Goal: Task Accomplishment & Management: Manage account settings

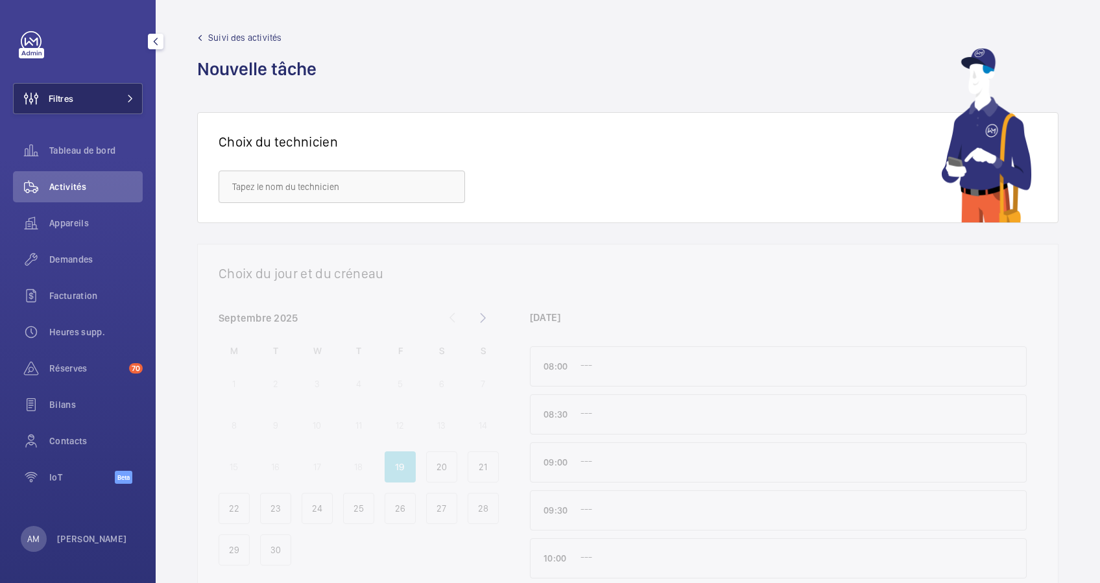
click at [126, 92] on button "Filtres" at bounding box center [78, 98] width 130 height 31
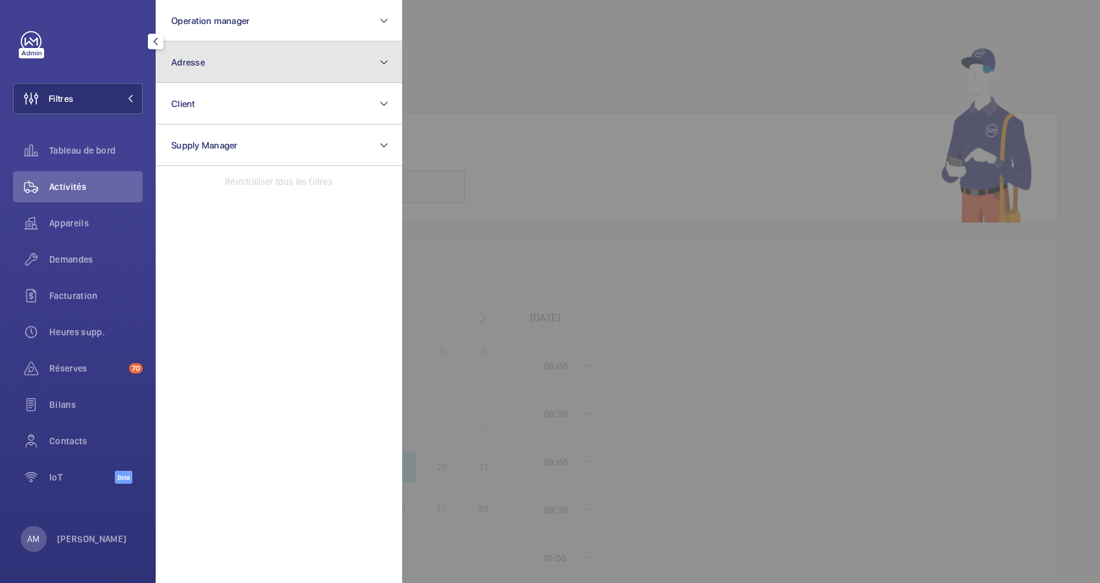
click at [274, 59] on button "Adresse" at bounding box center [279, 63] width 246 height 42
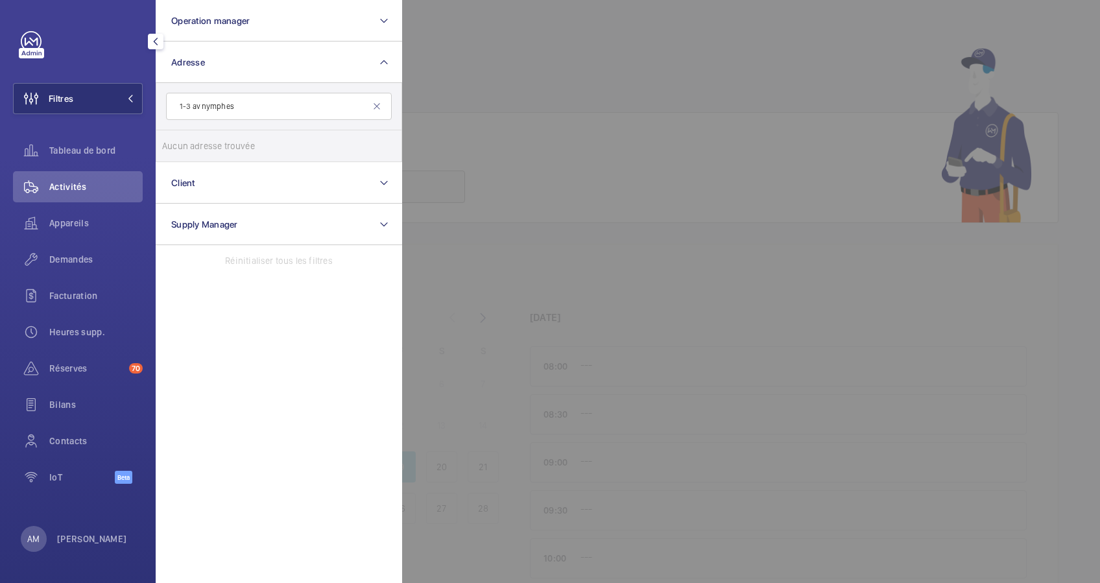
click at [186, 104] on input "1-3 av nymphes" at bounding box center [279, 106] width 226 height 27
type input "3 av nymphes"
click at [191, 143] on span "20047 Villepinte Nymphe - 3 Av . des Nymphes , VILLEPINTE 9 3 420" at bounding box center [280, 145] width 178 height 13
click at [188, 143] on input "20047 Villepinte Nymphe - 3 Av . des Nymphes , VILLEPINTE 9 3 420" at bounding box center [175, 146] width 26 height 26
checkbox input "true"
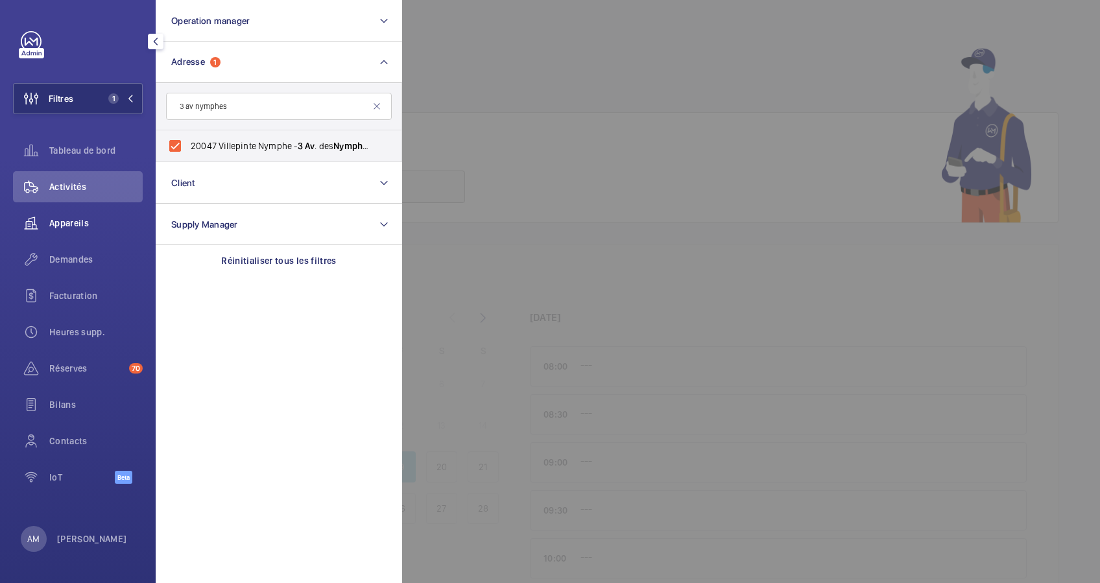
click at [80, 219] on span "Appareils" at bounding box center [95, 223] width 93 height 13
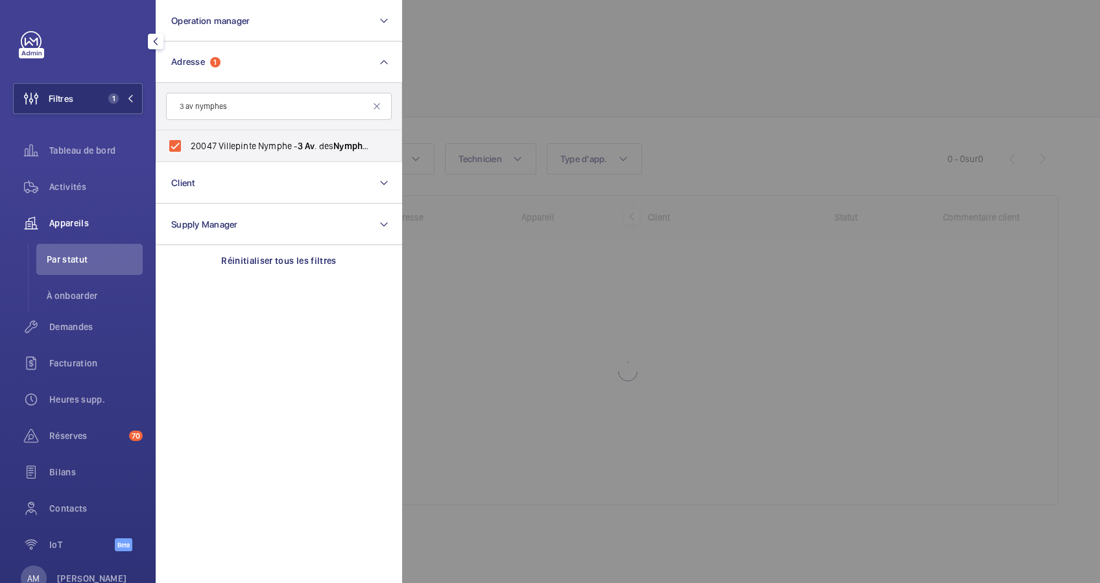
click at [519, 89] on div at bounding box center [952, 291] width 1100 height 583
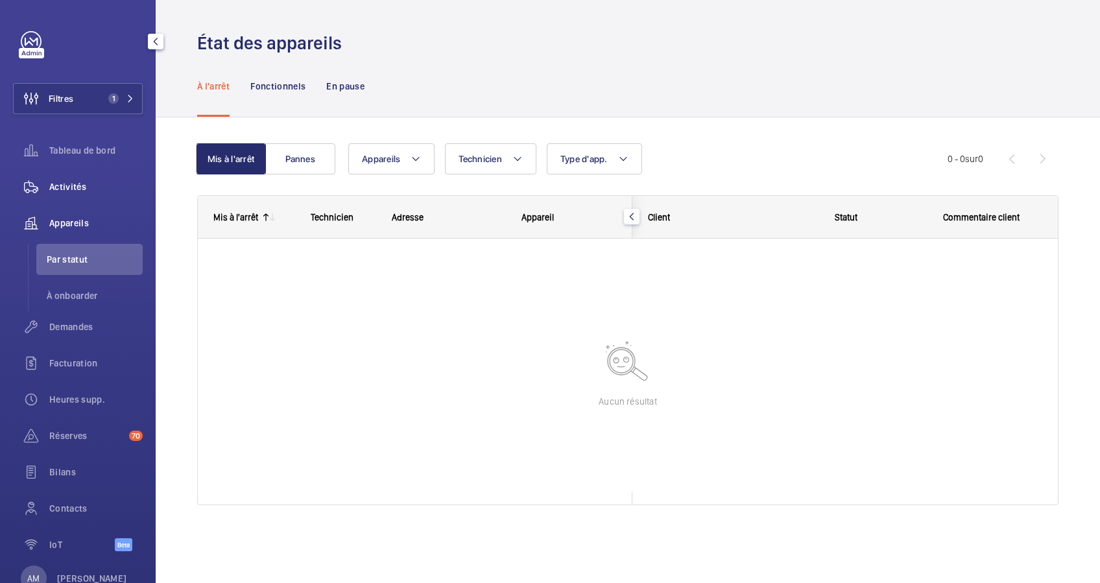
click at [82, 181] on span "Activités" at bounding box center [95, 186] width 93 height 13
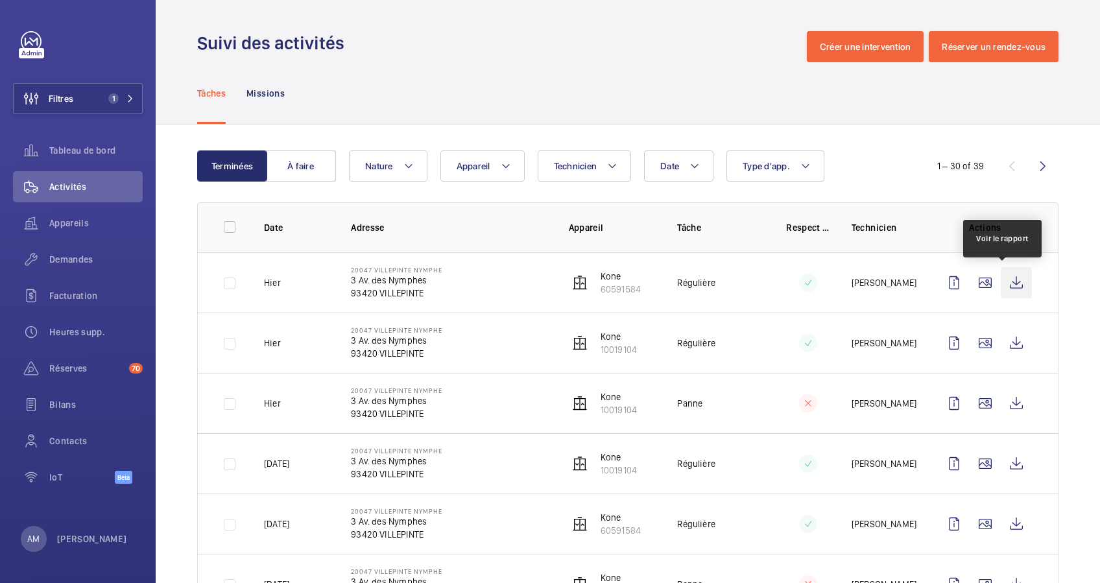
click at [1001, 276] on wm-front-icon-button at bounding box center [1016, 282] width 31 height 31
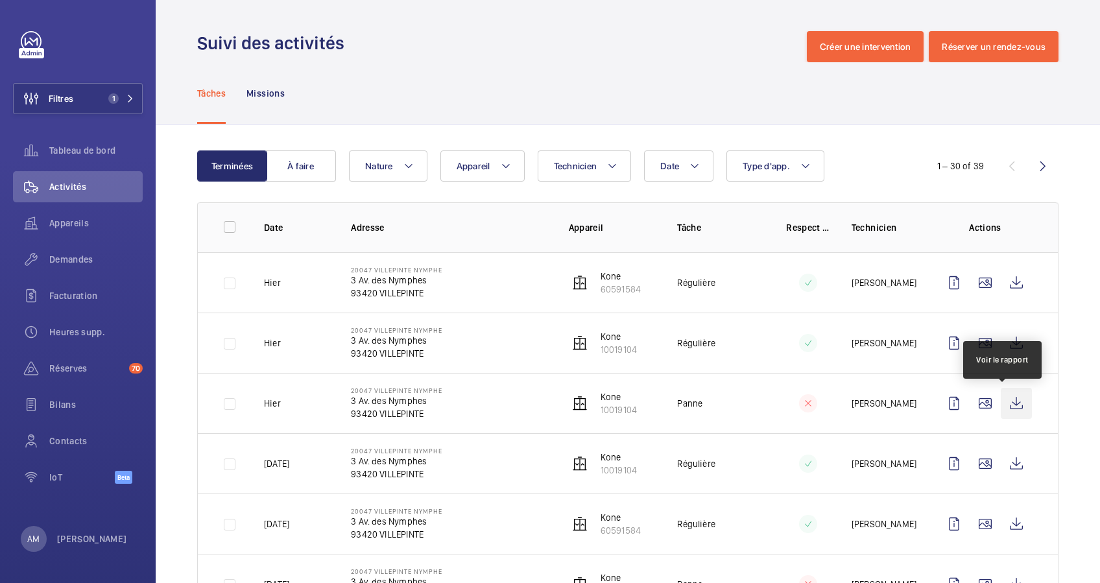
click at [1001, 403] on wm-front-icon-button at bounding box center [1016, 403] width 31 height 31
click at [289, 166] on button "À faire" at bounding box center [301, 165] width 70 height 31
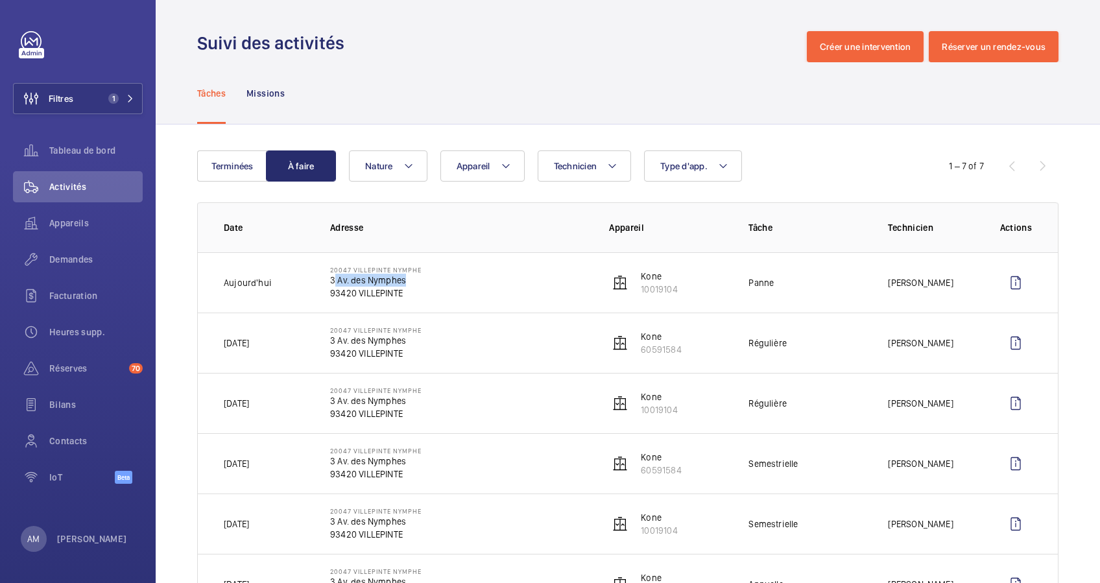
drag, startPoint x: 324, startPoint y: 280, endPoint x: 400, endPoint y: 280, distance: 75.2
click at [400, 280] on td "20047 Villepinte Nymphe 3 Av. des Nymphes 93420 VILLEPINTE" at bounding box center [448, 282] width 279 height 60
click at [400, 280] on p "3 Av. des Nymphes" at bounding box center [375, 280] width 91 height 13
click at [401, 280] on p "3 Av. des Nymphes" at bounding box center [375, 280] width 91 height 13
drag, startPoint x: 401, startPoint y: 280, endPoint x: 318, endPoint y: 282, distance: 82.4
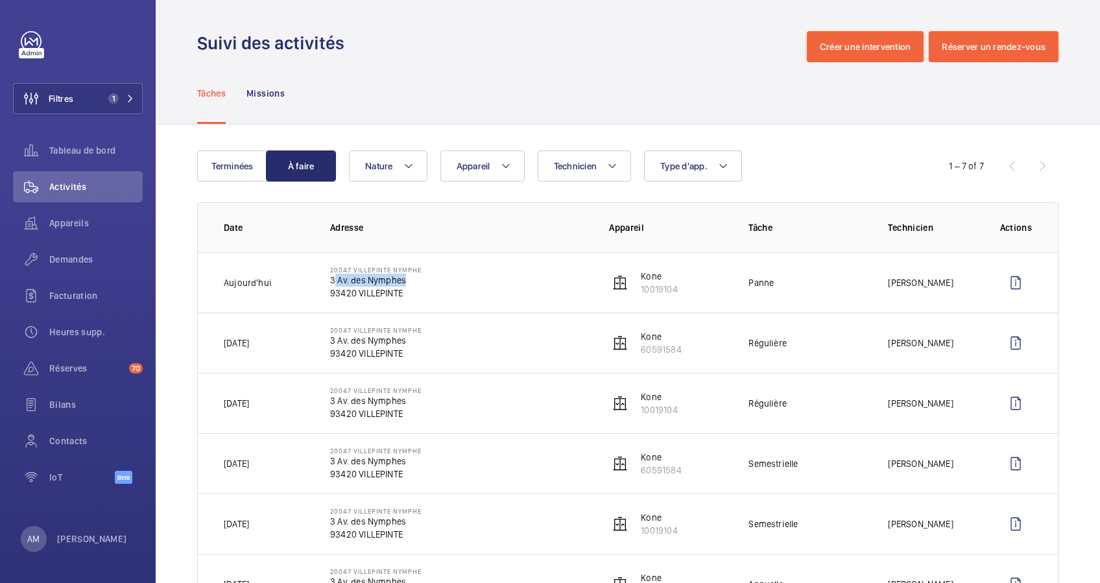
click at [318, 282] on td "20047 Villepinte Nymphe 3 Av. des Nymphes 93420 VILLEPINTE" at bounding box center [448, 282] width 279 height 60
drag, startPoint x: 318, startPoint y: 282, endPoint x: 335, endPoint y: 280, distance: 16.3
copy p "3 Av. des Nymphes"
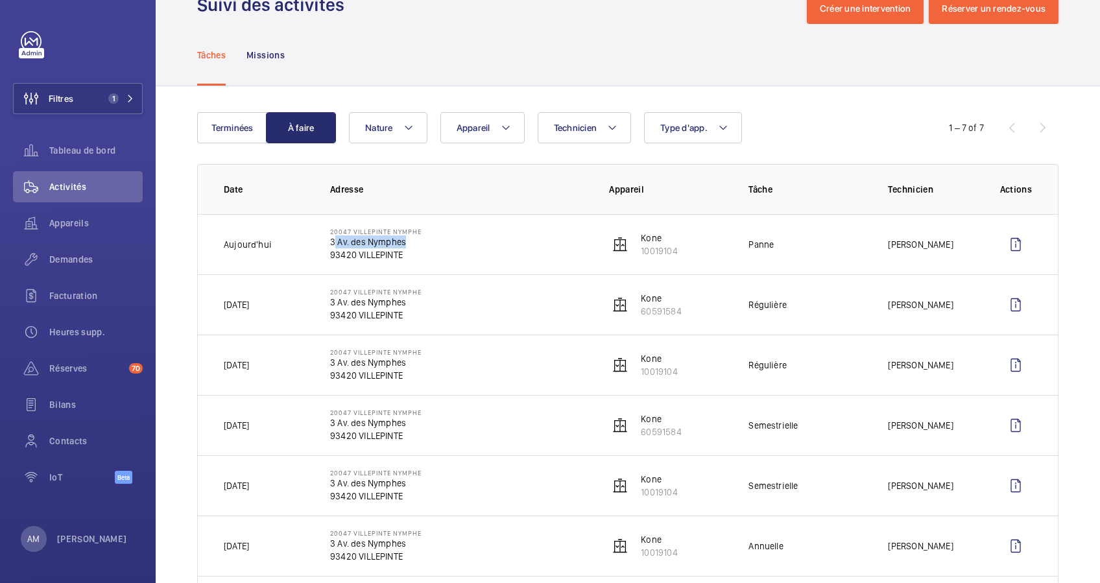
scroll to position [125, 0]
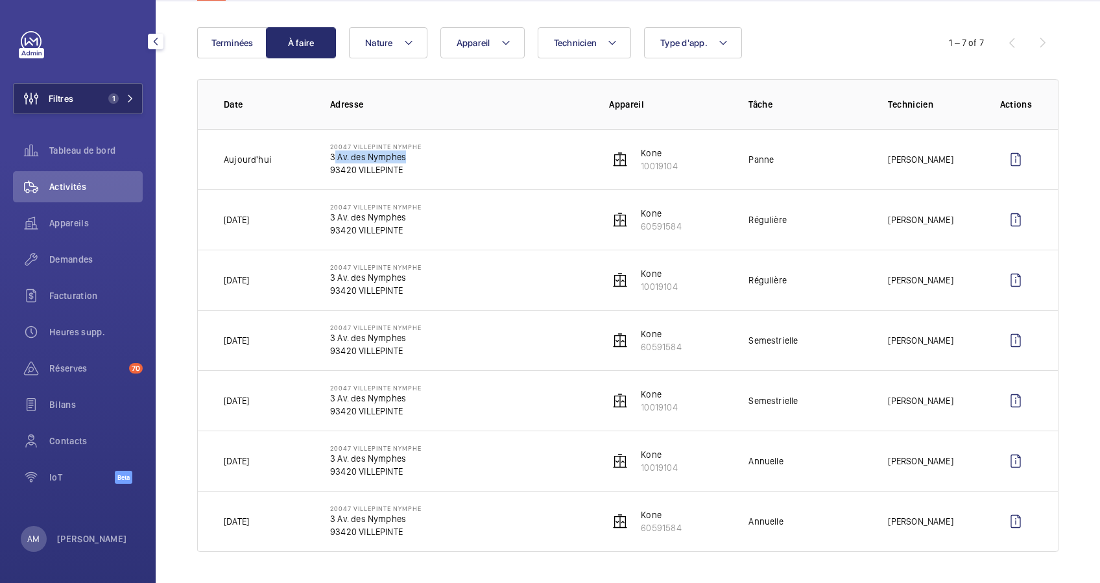
drag, startPoint x: 71, startPoint y: 88, endPoint x: 114, endPoint y: 83, distance: 43.8
click at [72, 88] on span "Filtres" at bounding box center [44, 98] width 60 height 31
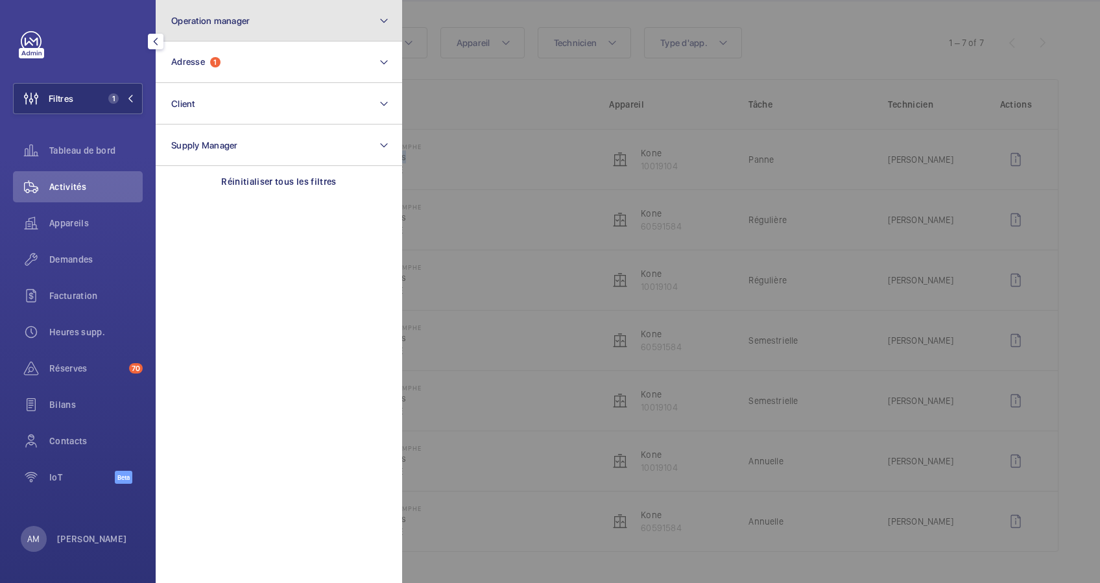
click at [272, 21] on button "Operation manager" at bounding box center [279, 21] width 246 height 42
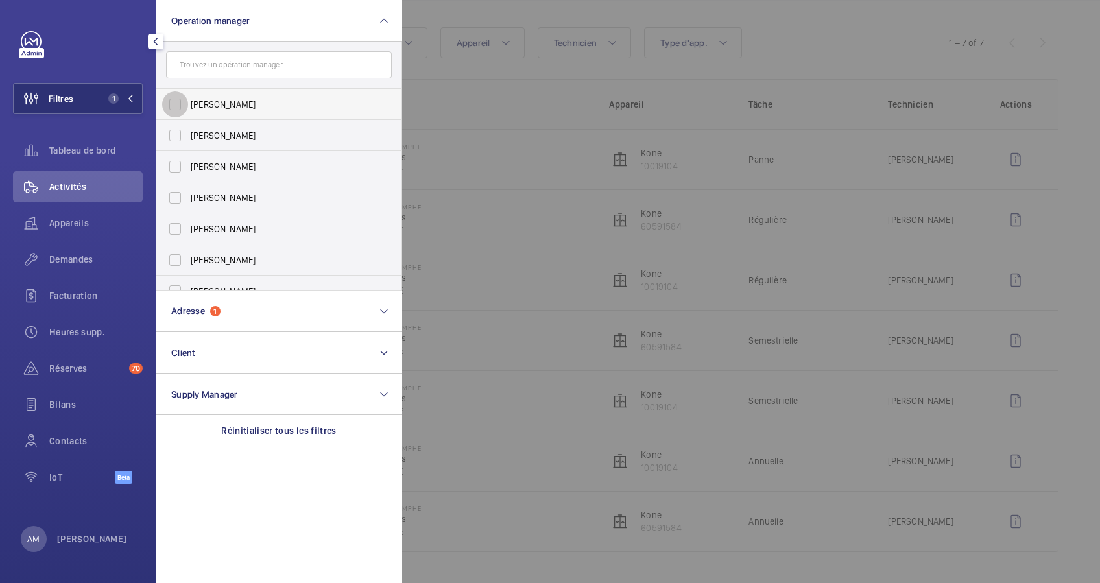
click at [180, 104] on input "[PERSON_NAME]" at bounding box center [175, 104] width 26 height 26
checkbox input "true"
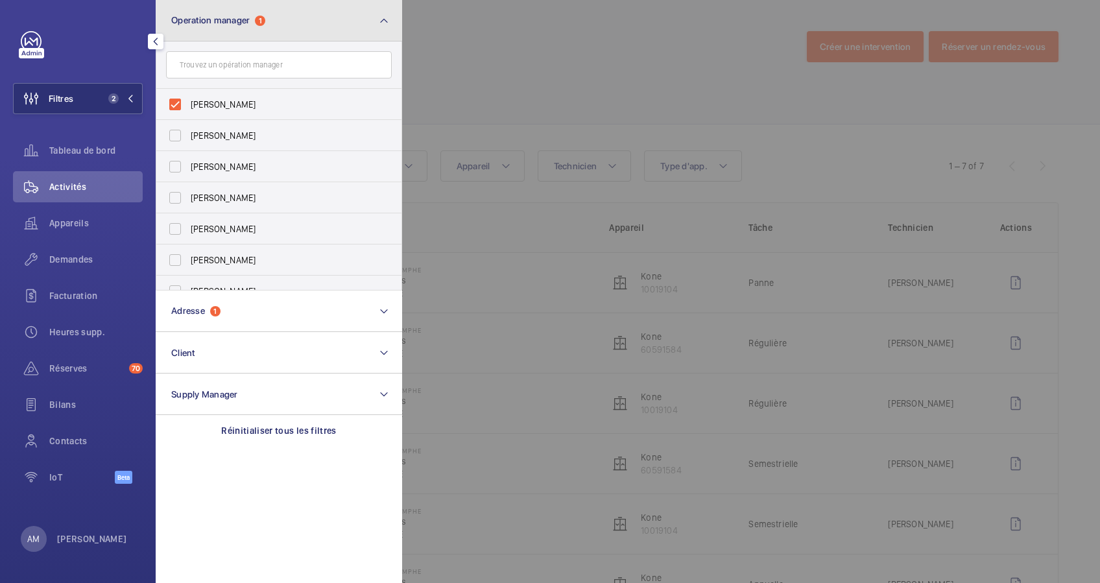
click at [311, 36] on button "Operation manager 1" at bounding box center [279, 21] width 246 height 42
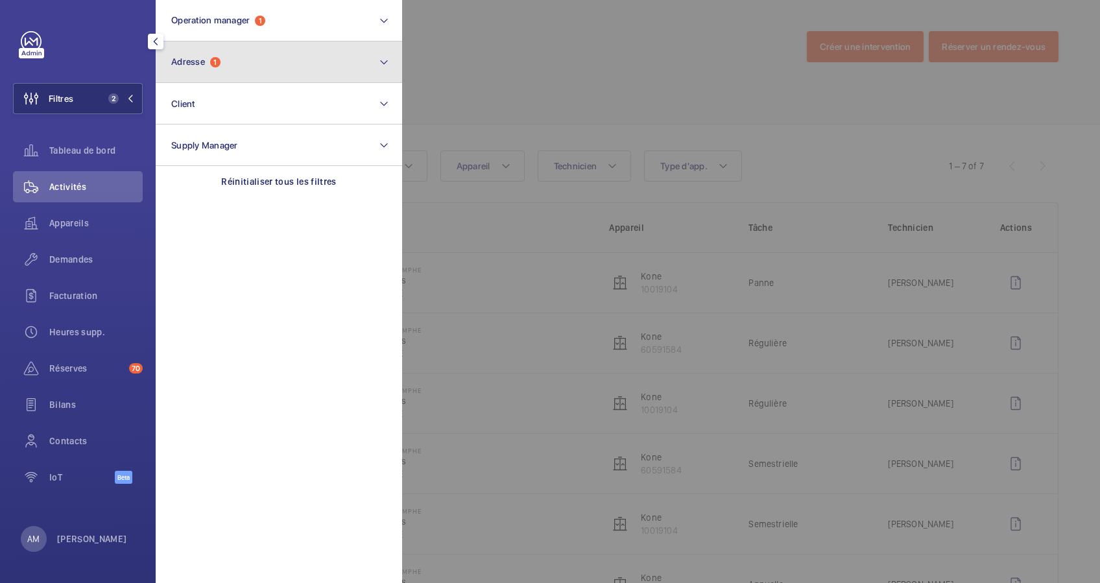
click at [283, 67] on button "Adresse 1" at bounding box center [279, 63] width 246 height 42
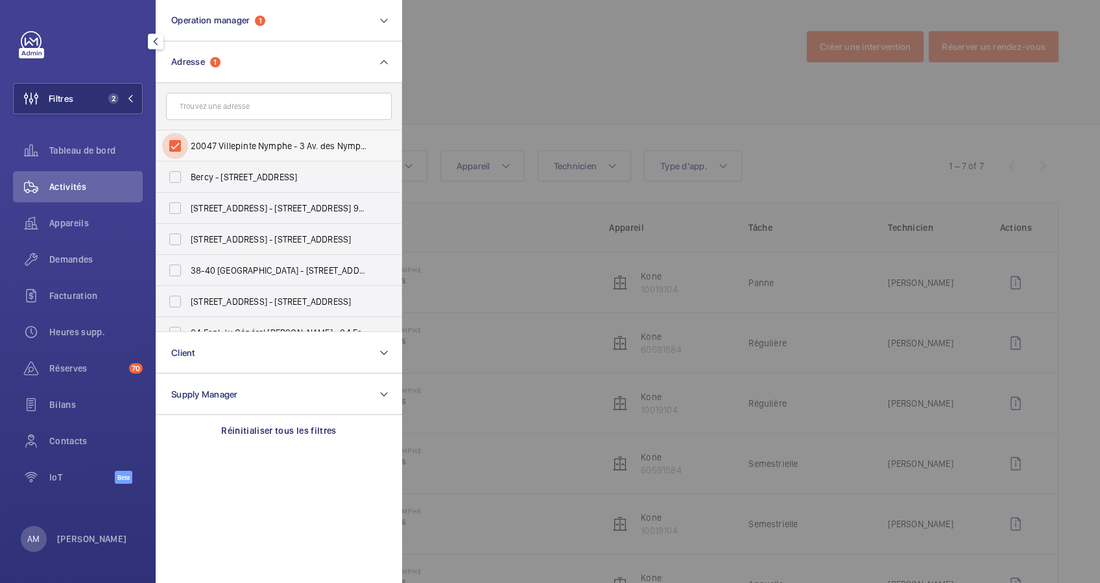
click at [175, 143] on input "20047 Villepinte Nymphe - 3 Av. des Nymphes, VILLEPINTE 93420" at bounding box center [175, 146] width 26 height 26
checkbox input "false"
drag, startPoint x: 60, startPoint y: 221, endPoint x: 334, endPoint y: 137, distance: 286.8
click at [68, 217] on span "Appareils" at bounding box center [95, 223] width 93 height 13
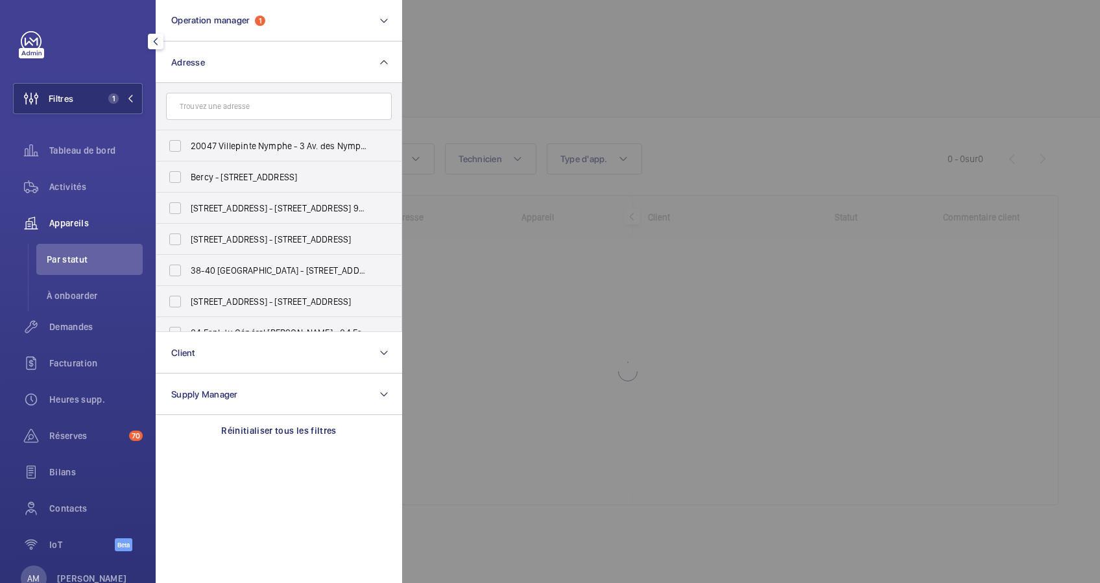
click at [628, 78] on div at bounding box center [952, 291] width 1100 height 583
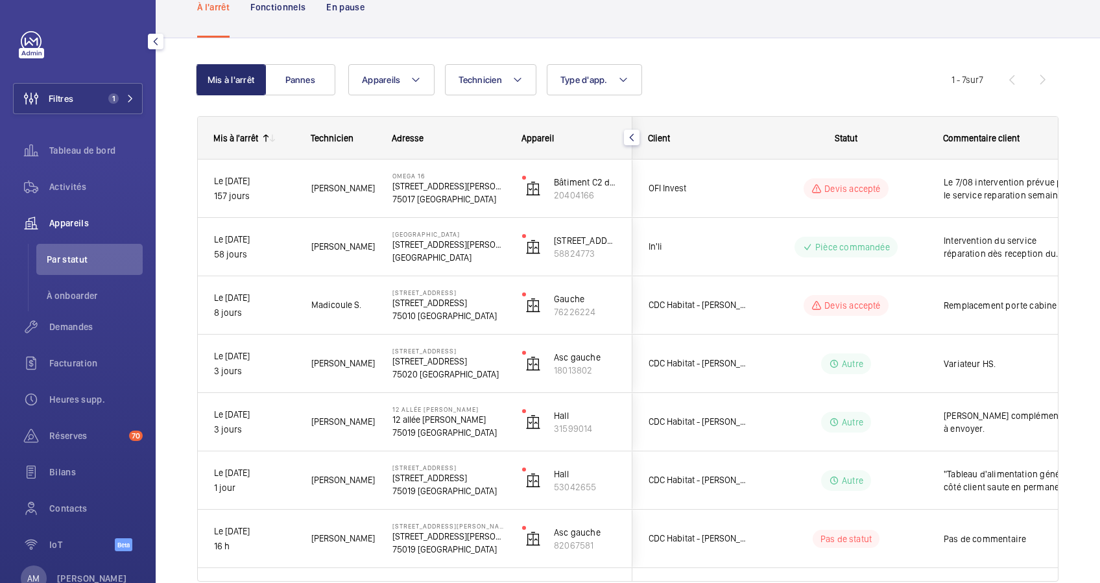
scroll to position [140, 0]
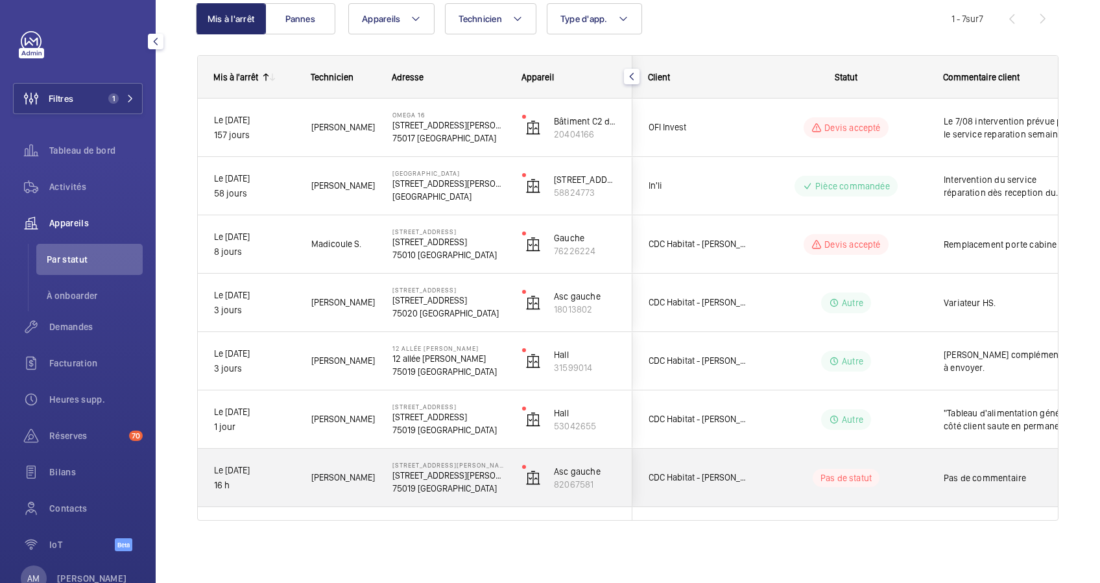
click at [872, 475] on div "Pas de statut" at bounding box center [846, 478] width 67 height 18
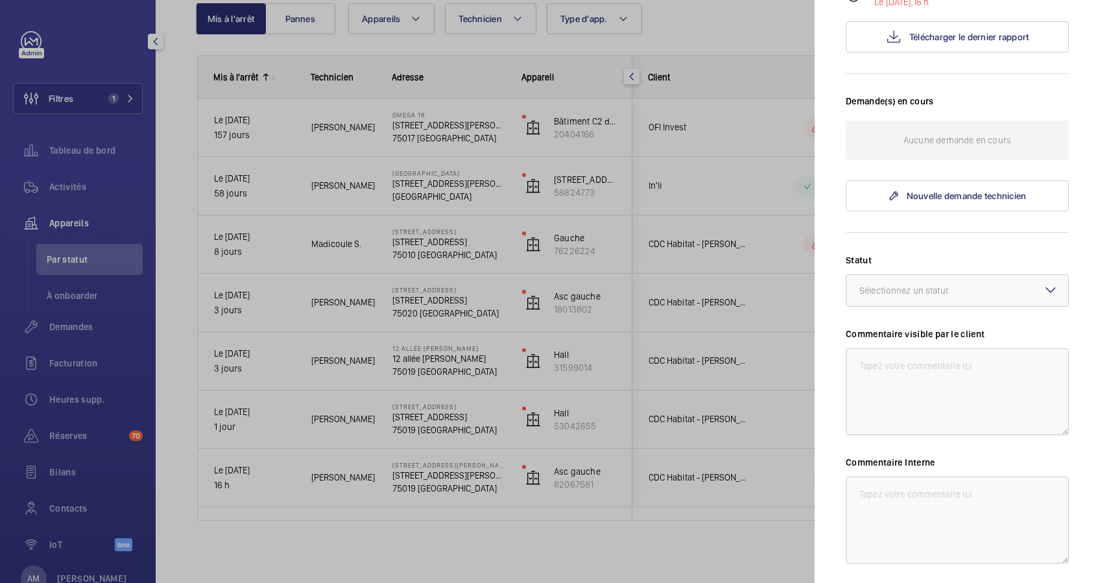
scroll to position [384, 0]
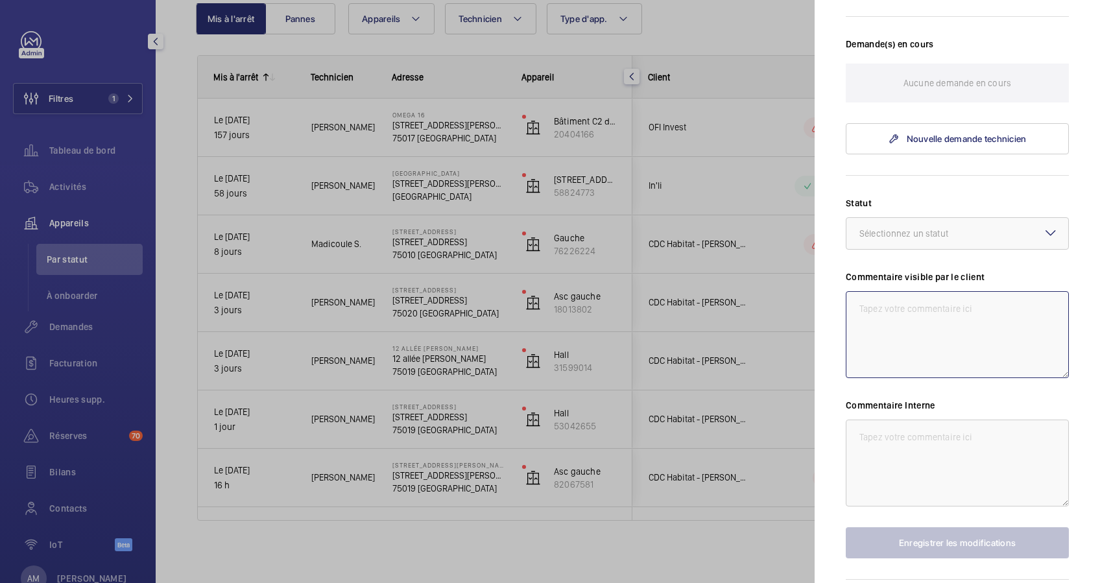
click at [900, 291] on textarea at bounding box center [957, 334] width 223 height 87
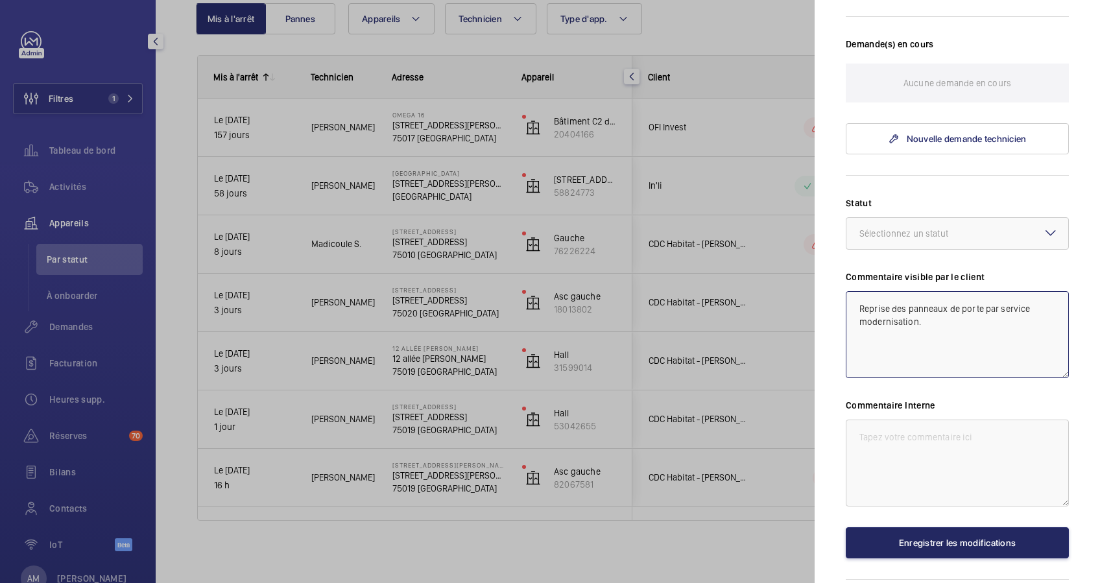
type textarea "Reprise des panneaux de porte par service modernisation."
click at [941, 527] on button "Enregistrer les modifications" at bounding box center [957, 542] width 223 height 31
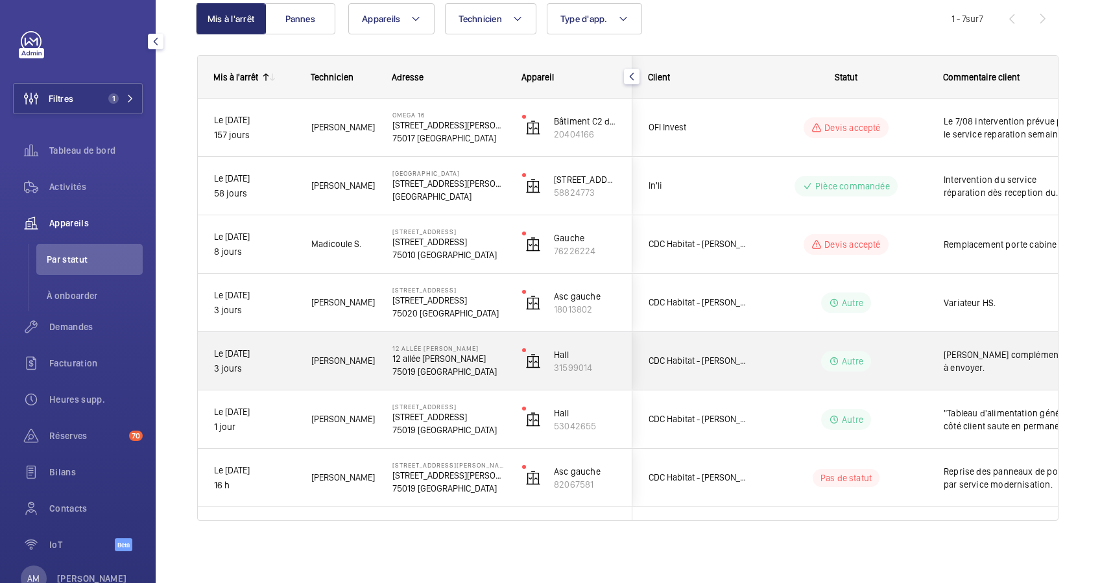
click at [779, 361] on wm-front-pills-cell "Autre" at bounding box center [845, 361] width 161 height 21
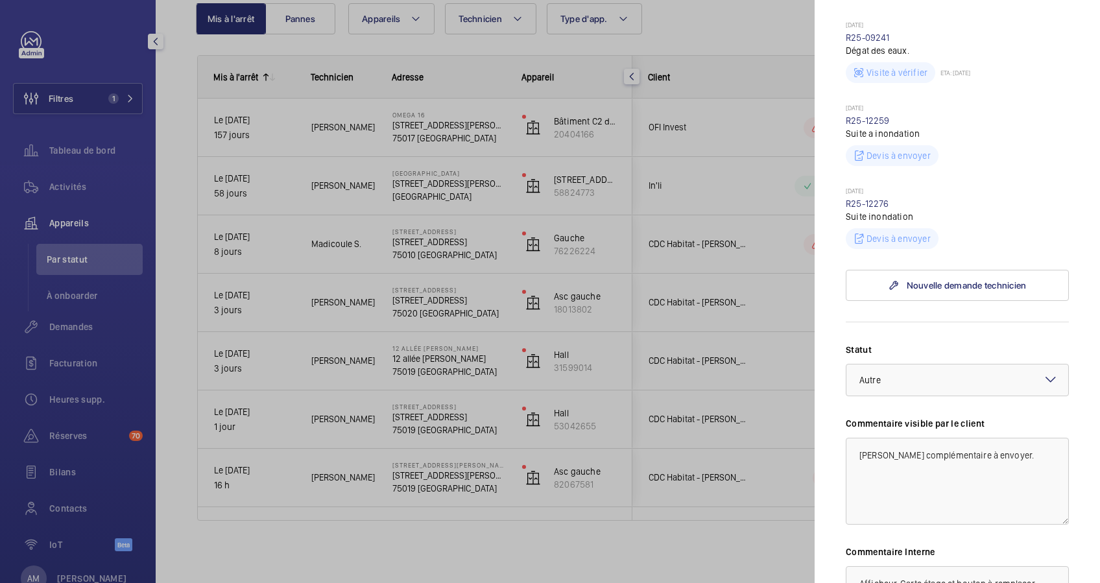
scroll to position [691, 0]
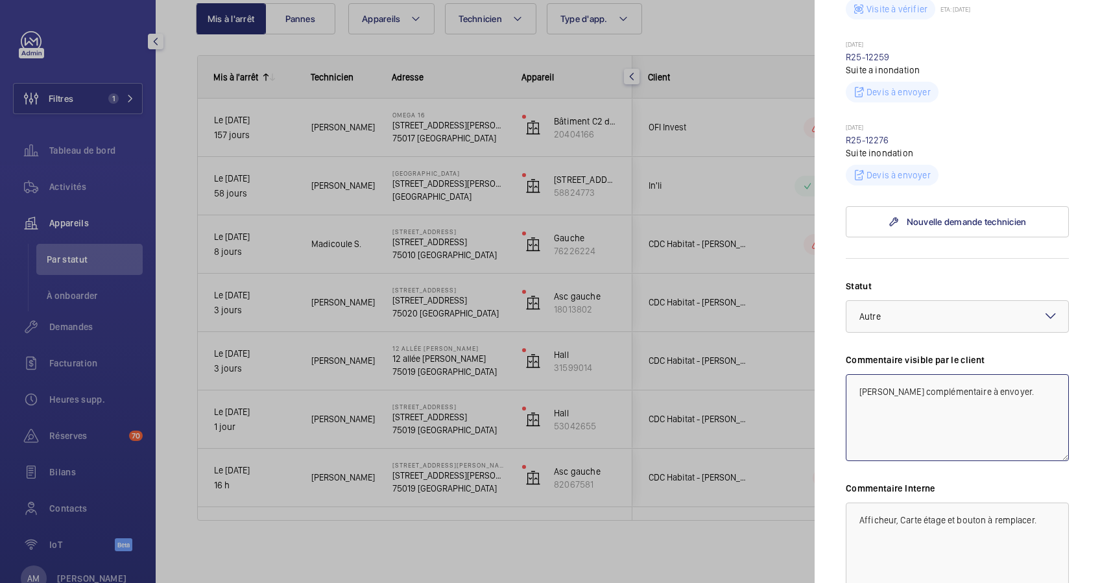
click at [990, 440] on textarea "[PERSON_NAME] complémentaire à envoyer." at bounding box center [957, 417] width 223 height 87
drag, startPoint x: 990, startPoint y: 440, endPoint x: 948, endPoint y: 438, distance: 42.2
click at [948, 438] on textarea "[PERSON_NAME] complémentaire à envoyer." at bounding box center [957, 417] width 223 height 87
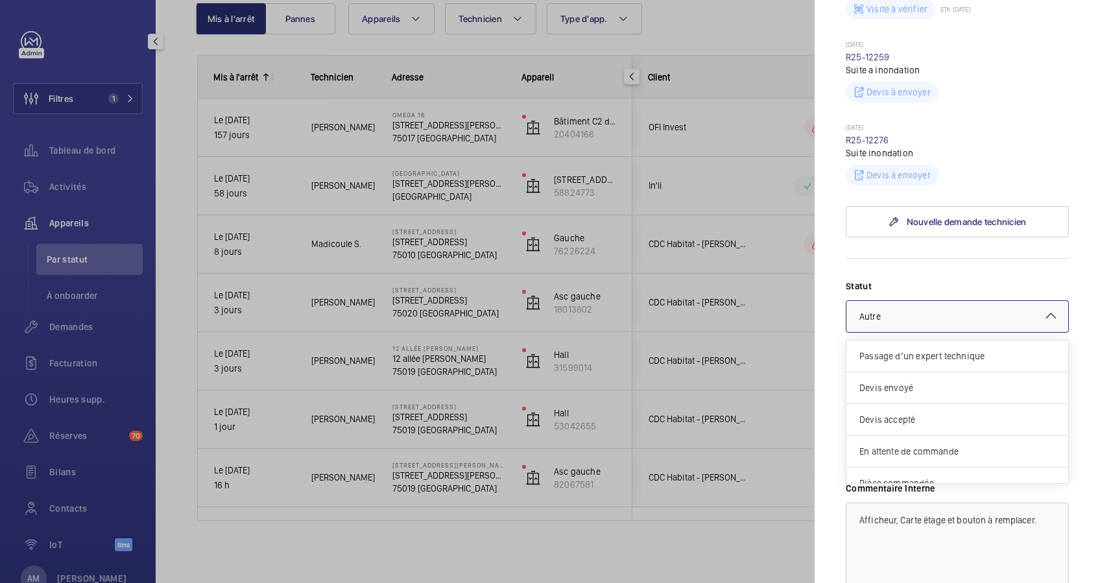
click at [903, 332] on div at bounding box center [957, 316] width 222 height 31
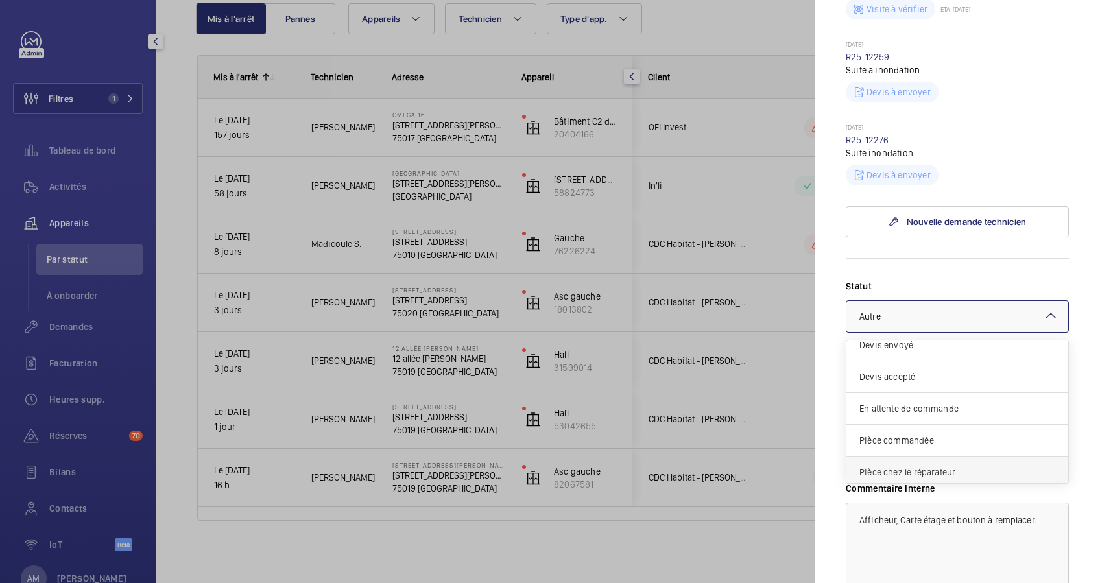
scroll to position [23, 0]
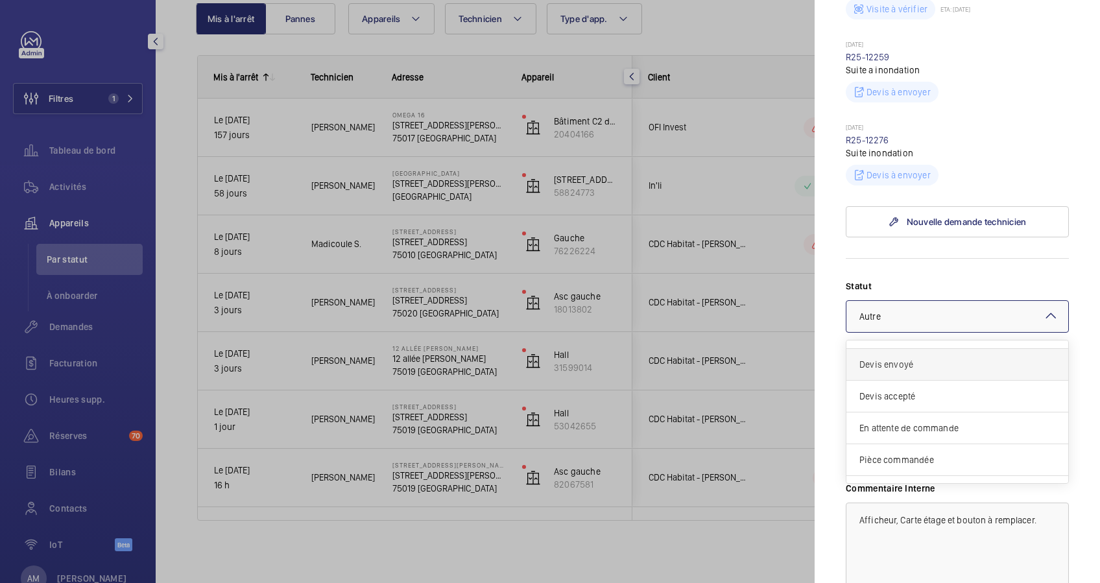
click at [922, 371] on span "Devis envoyé" at bounding box center [957, 364] width 196 height 13
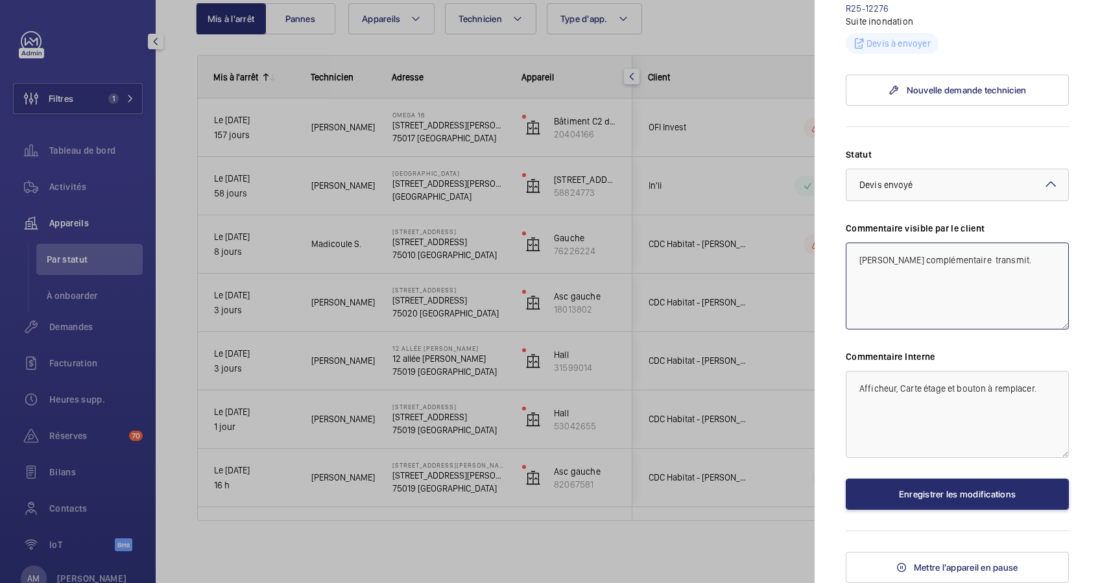
scroll to position [870, 0]
type textarea "[PERSON_NAME] complémentaire transmit."
click at [925, 479] on button "Enregistrer les modifications" at bounding box center [957, 494] width 223 height 31
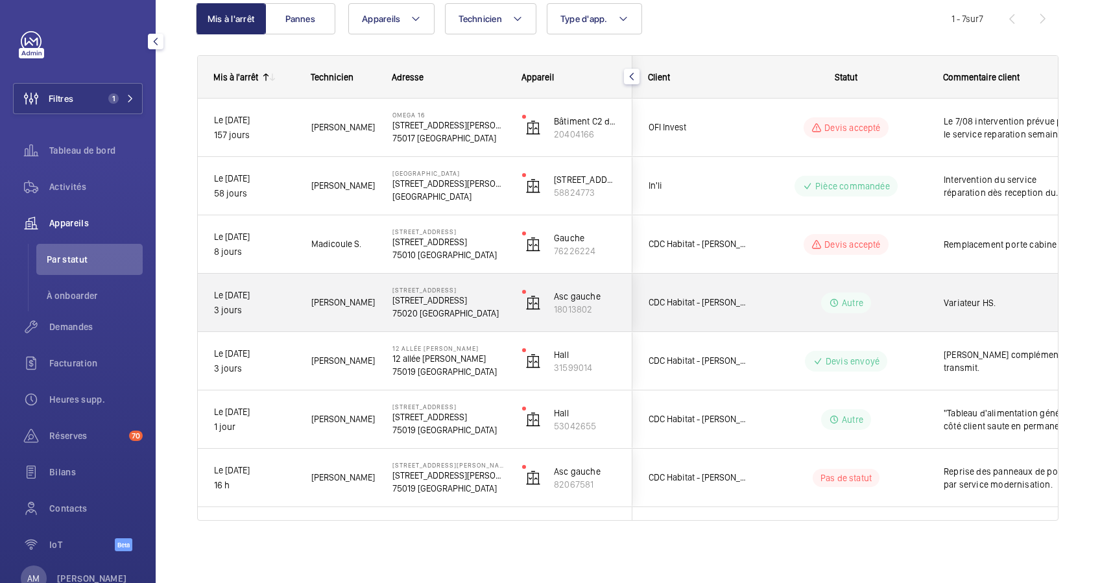
scroll to position [53, 0]
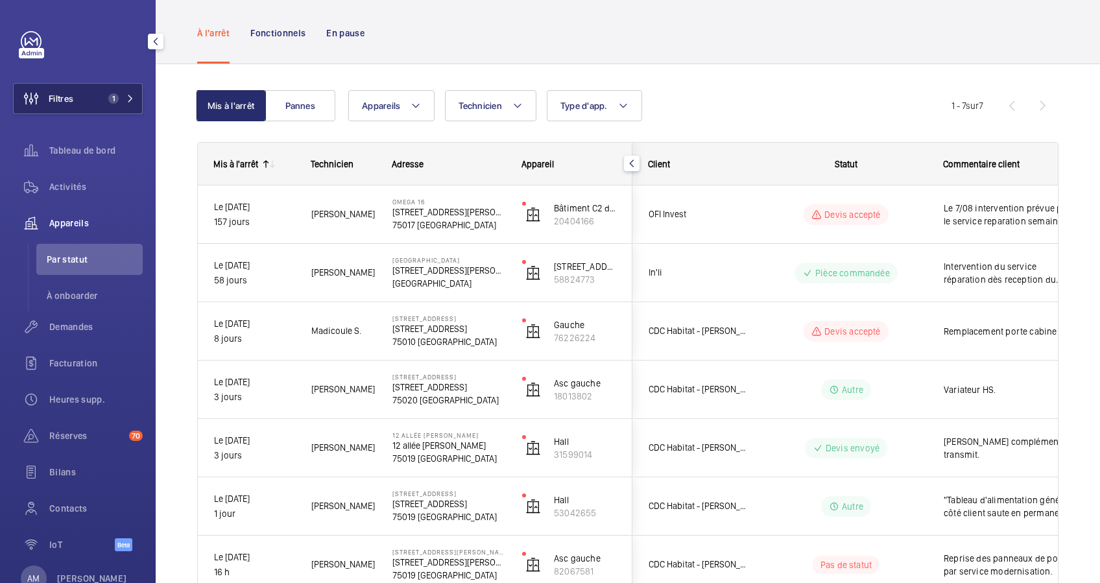
click at [109, 100] on span "1" at bounding box center [113, 98] width 10 height 10
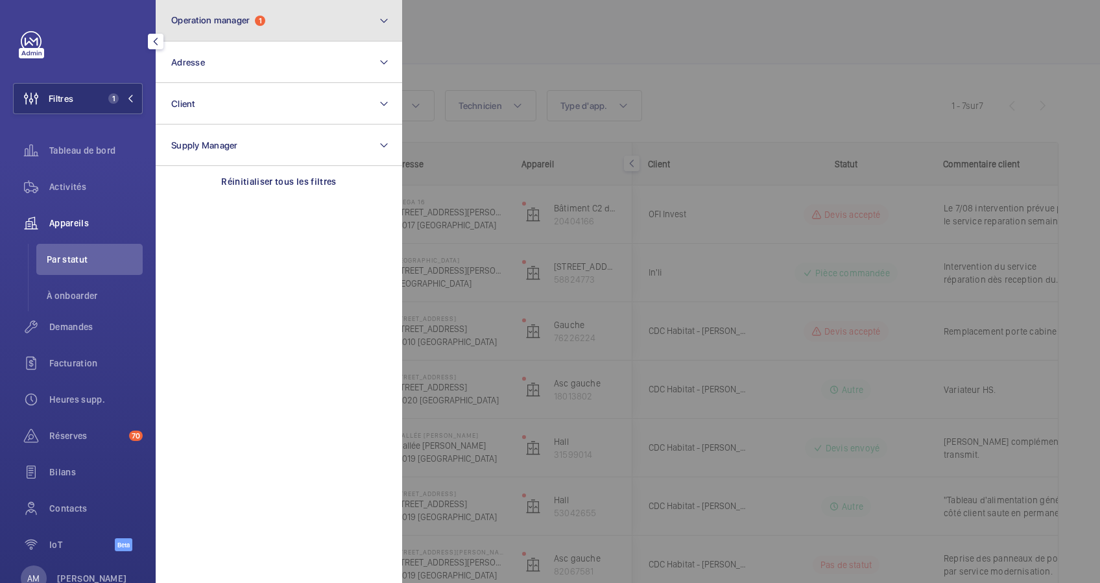
click at [246, 40] on button "Operation manager 1" at bounding box center [279, 21] width 246 height 42
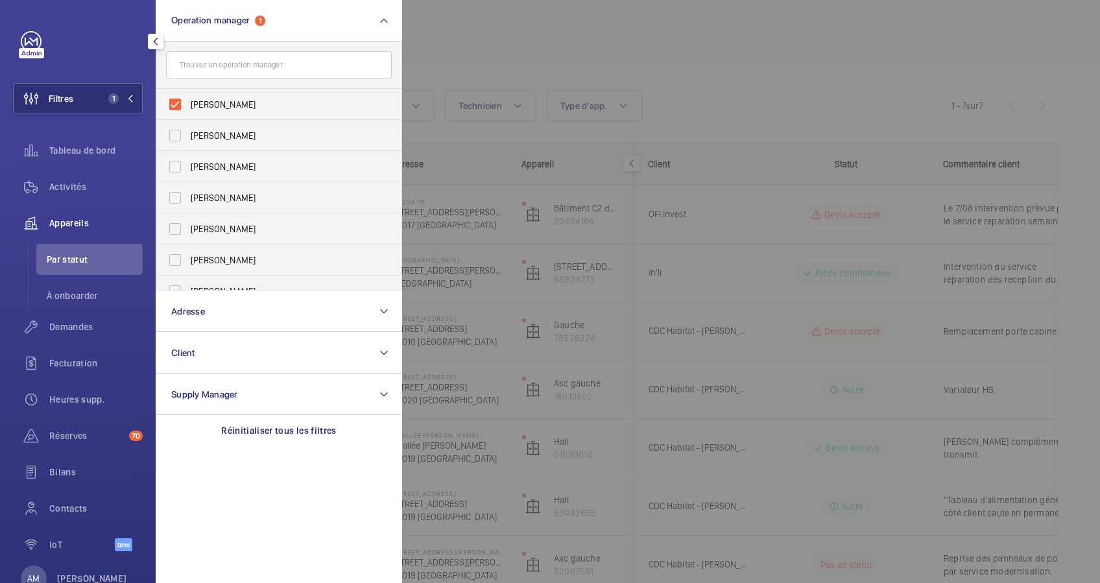
click at [71, 215] on div "Appareils" at bounding box center [78, 223] width 130 height 31
click at [73, 181] on span "Activités" at bounding box center [95, 186] width 93 height 13
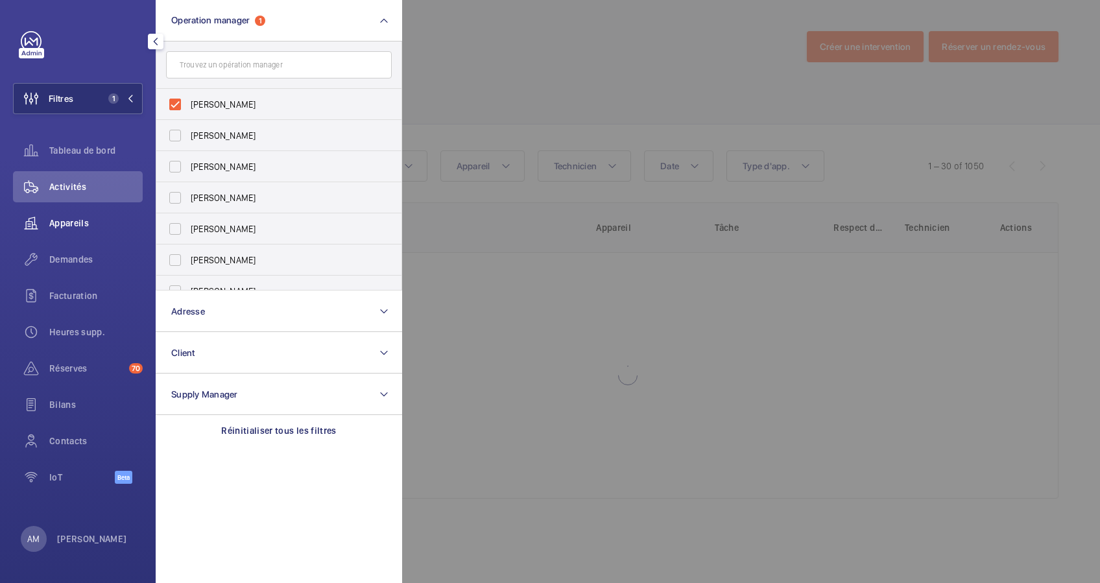
click at [78, 218] on span "Appareils" at bounding box center [95, 223] width 93 height 13
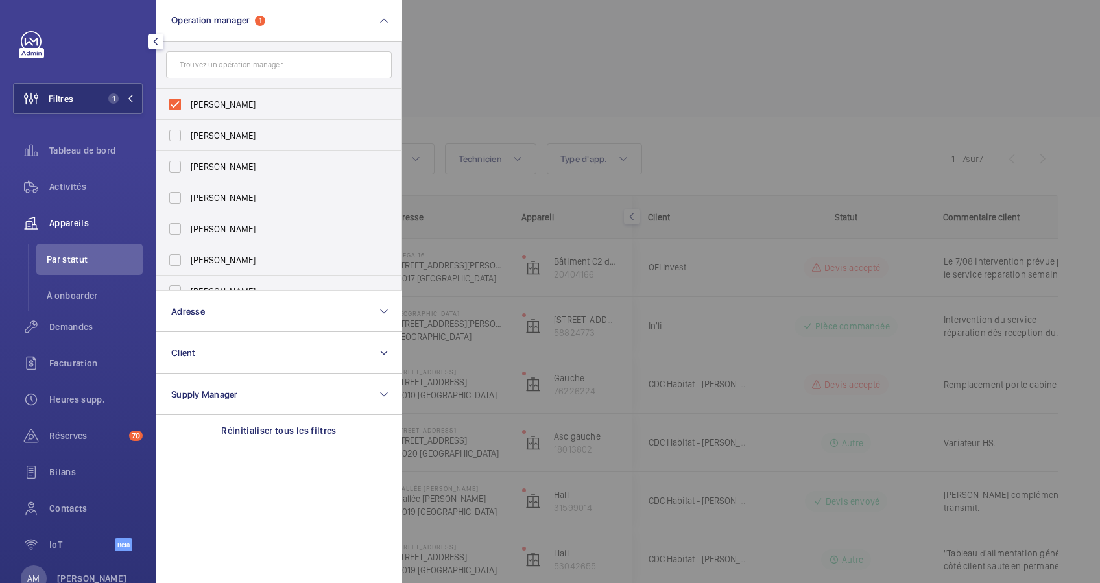
click at [804, 102] on div at bounding box center [952, 291] width 1100 height 583
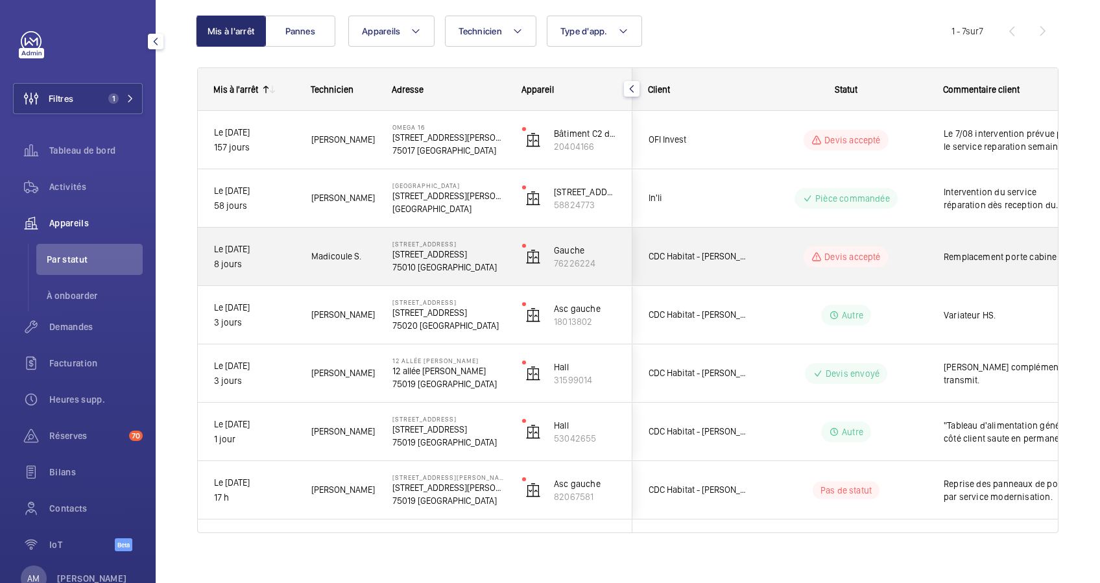
scroll to position [140, 0]
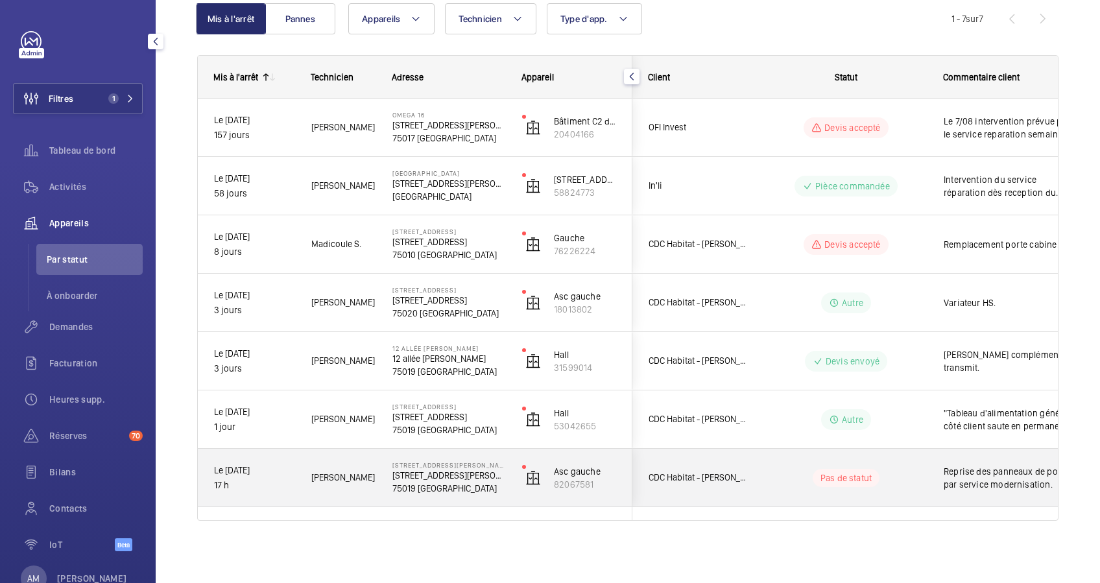
click at [466, 470] on p "[STREET_ADDRESS][PERSON_NAME]" at bounding box center [448, 475] width 113 height 13
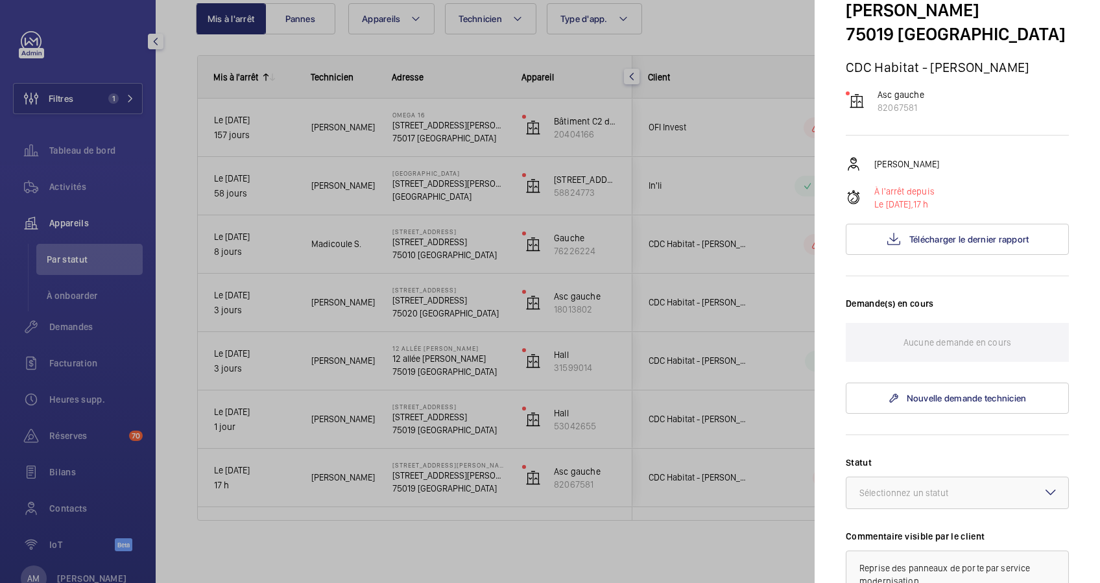
scroll to position [38, 0]
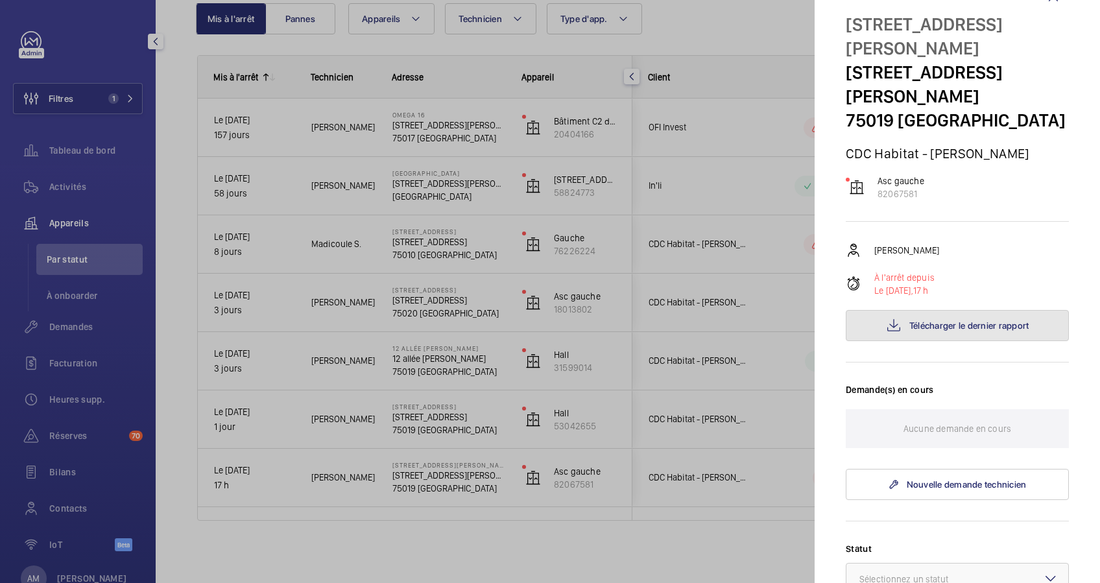
click at [933, 320] on span "Télécharger le dernier rapport" at bounding box center [969, 325] width 120 height 10
click at [774, 54] on div at bounding box center [550, 291] width 1100 height 583
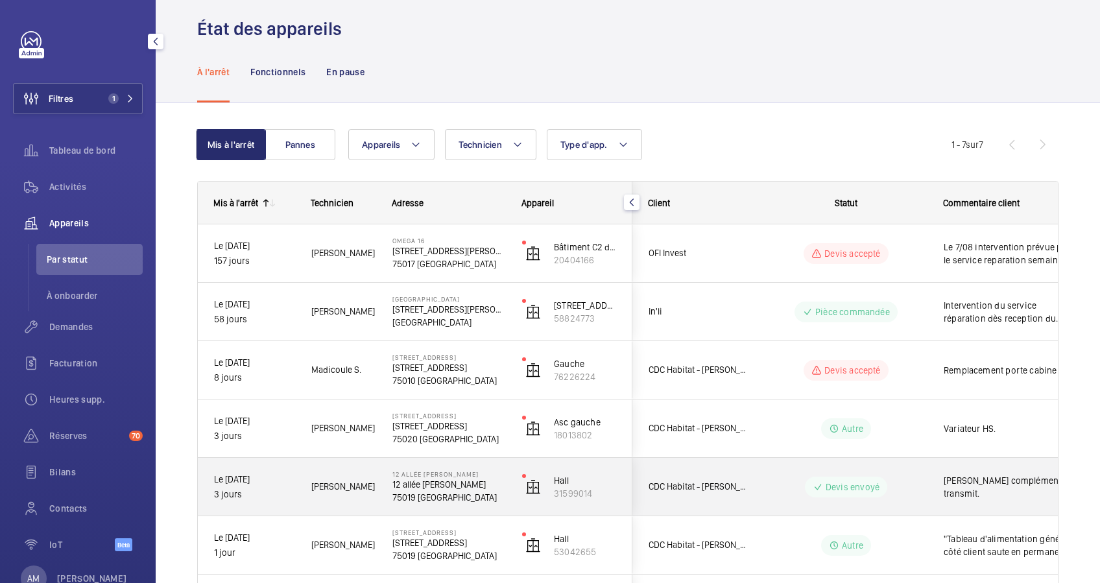
scroll to position [0, 0]
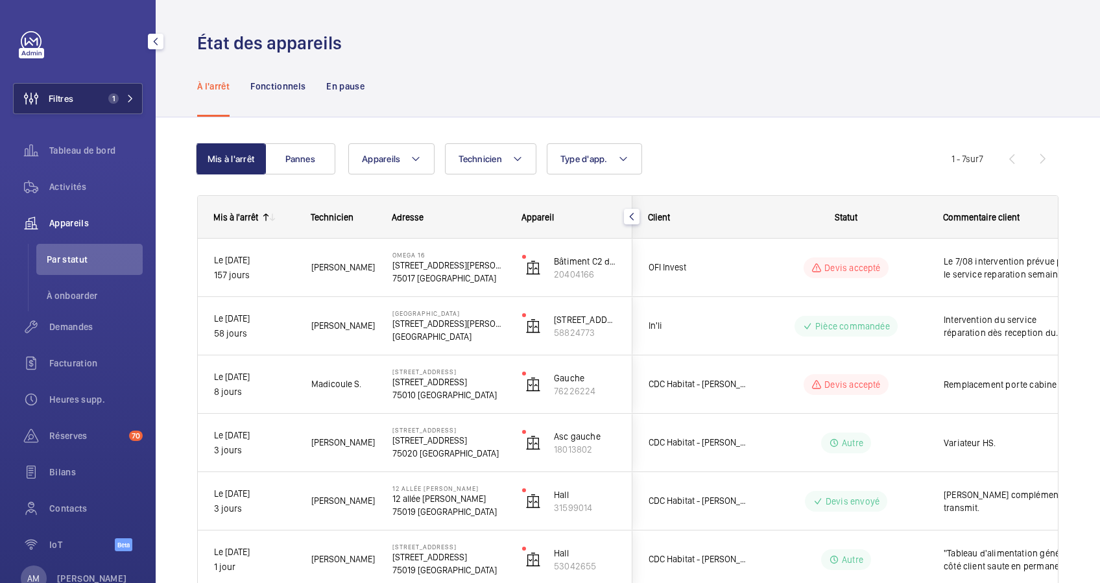
click at [120, 99] on span "1" at bounding box center [118, 98] width 31 height 10
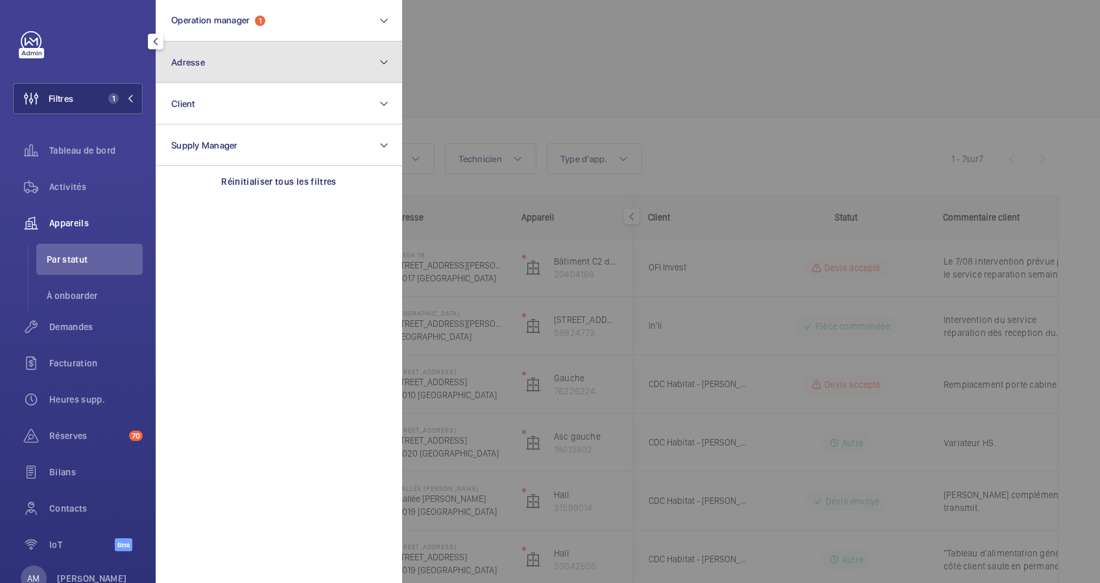
click at [248, 55] on button "Adresse" at bounding box center [279, 63] width 246 height 42
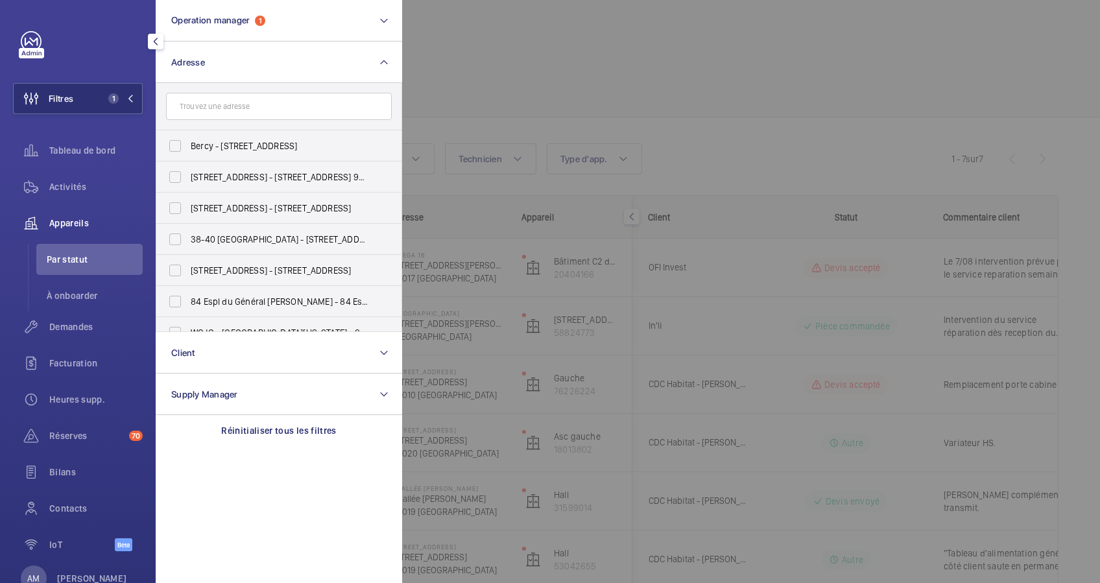
click at [204, 110] on input "text" at bounding box center [279, 106] width 226 height 27
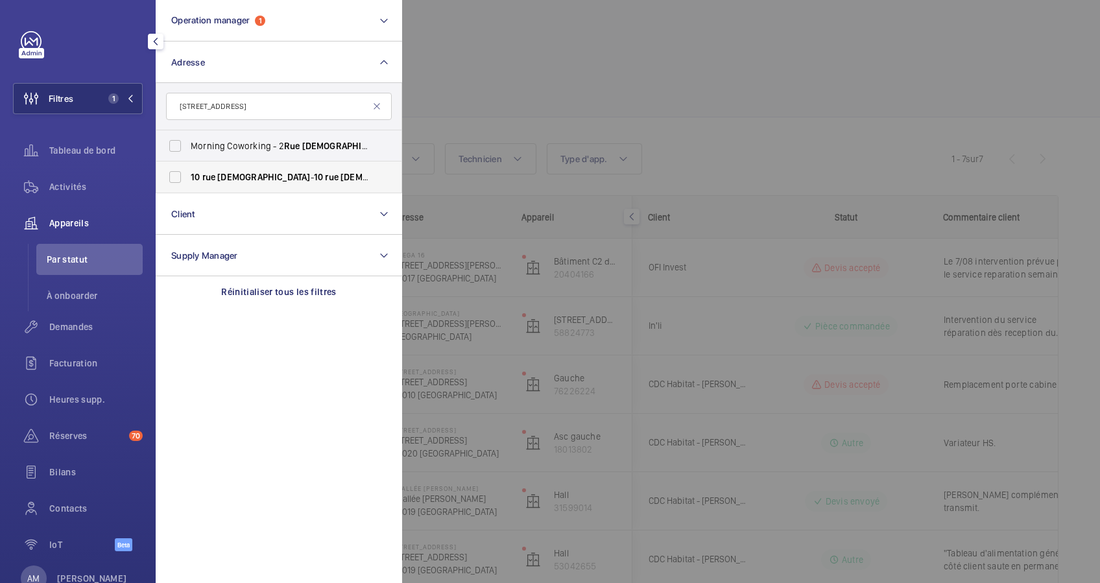
type input "[STREET_ADDRESS]"
click at [189, 171] on label "[STREET_ADDRESS][GEOGRAPHIC_DATA][STREET_ADDRESS]" at bounding box center [269, 176] width 226 height 31
click at [188, 171] on input "[STREET_ADDRESS][GEOGRAPHIC_DATA][STREET_ADDRESS]" at bounding box center [175, 177] width 26 height 26
checkbox input "true"
click at [696, 78] on div at bounding box center [952, 291] width 1100 height 583
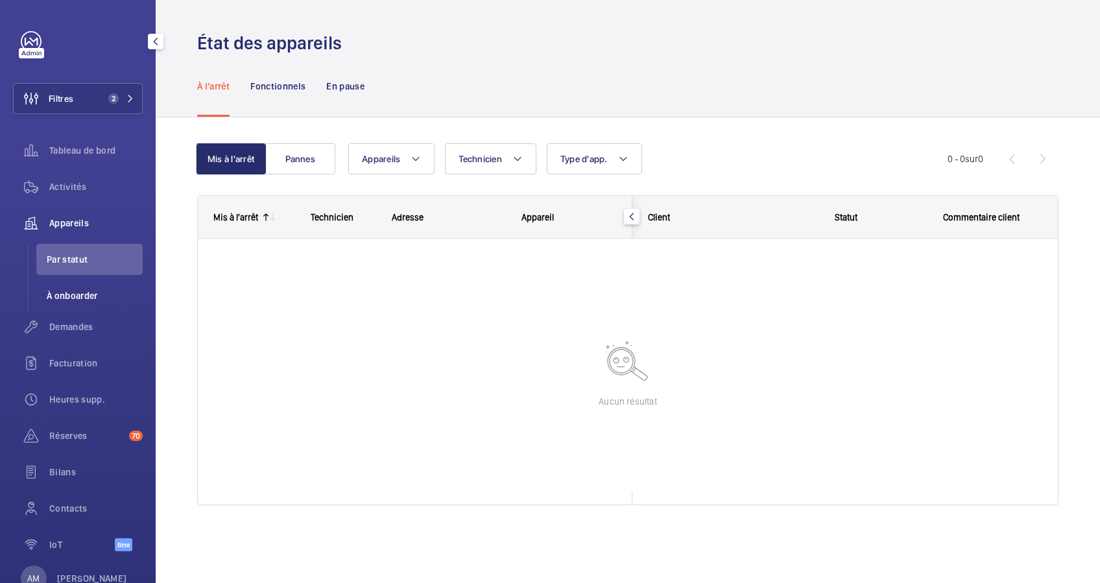
drag, startPoint x: 67, startPoint y: 327, endPoint x: 114, endPoint y: 304, distance: 52.2
click at [70, 327] on span "Demandes" at bounding box center [95, 326] width 93 height 13
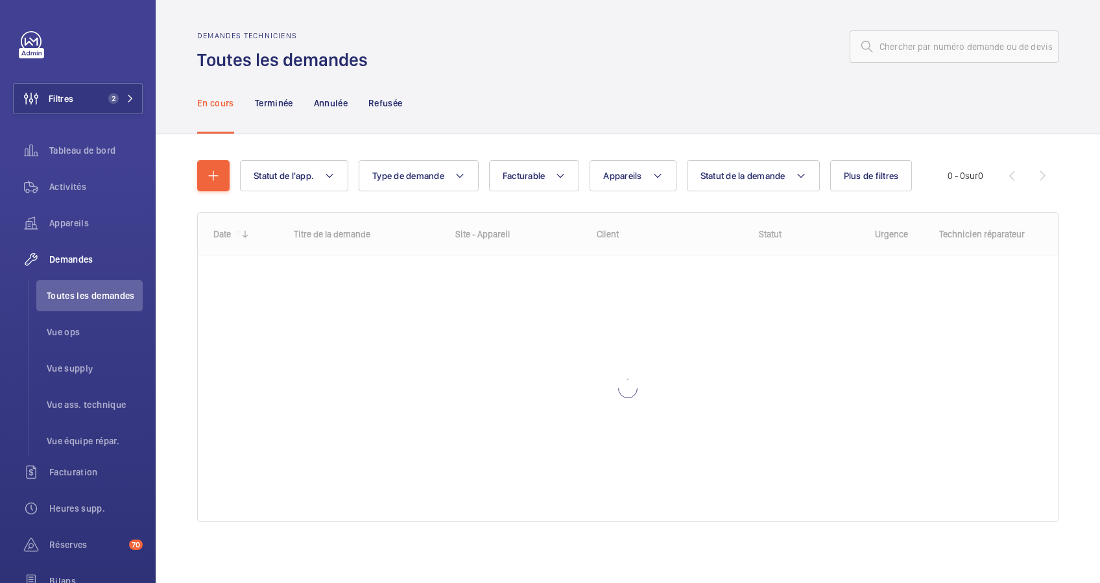
click at [531, 108] on div "En cours Terminée Annulée Refusée" at bounding box center [627, 103] width 861 height 62
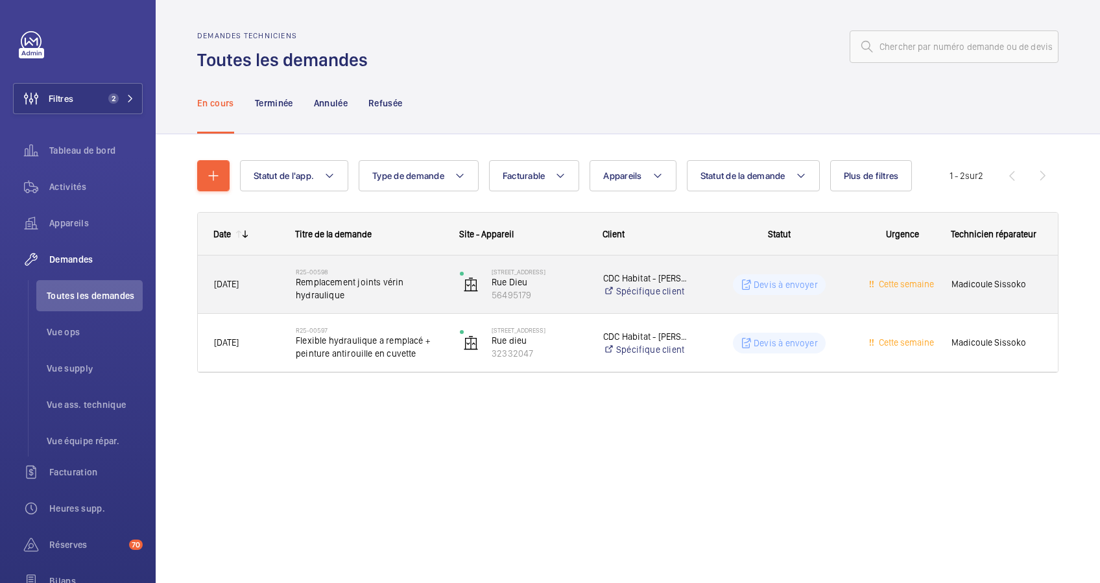
click at [425, 287] on span "Remplacement joints vérin hydraulique" at bounding box center [369, 289] width 147 height 26
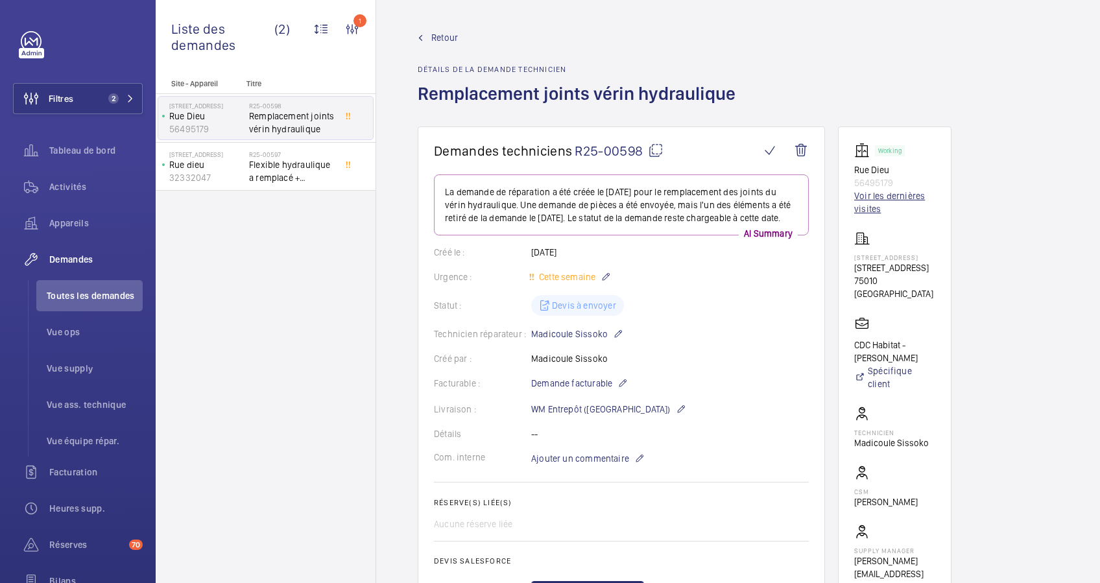
click at [887, 199] on link "Voir les dernières visites" at bounding box center [894, 202] width 81 height 26
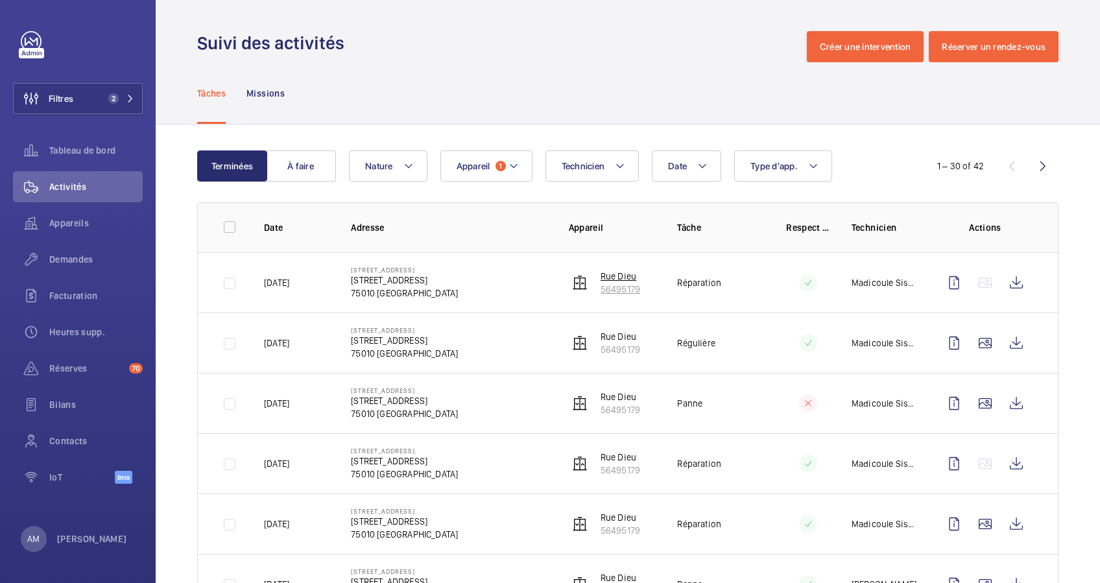
click at [610, 284] on p "56495179" at bounding box center [621, 289] width 40 height 13
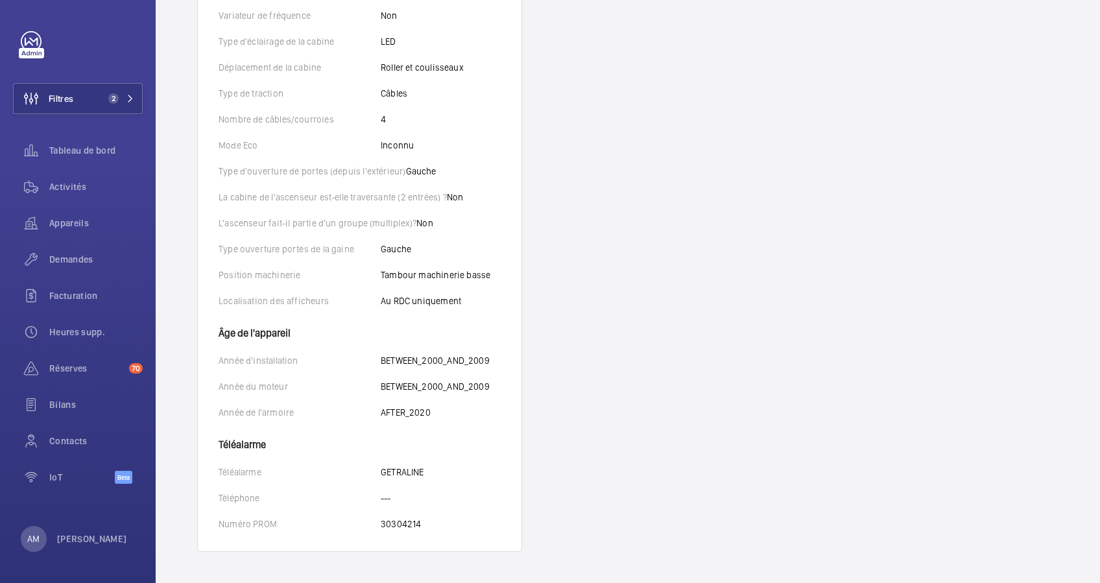
scroll to position [524, 0]
